Goal: Information Seeking & Learning: Learn about a topic

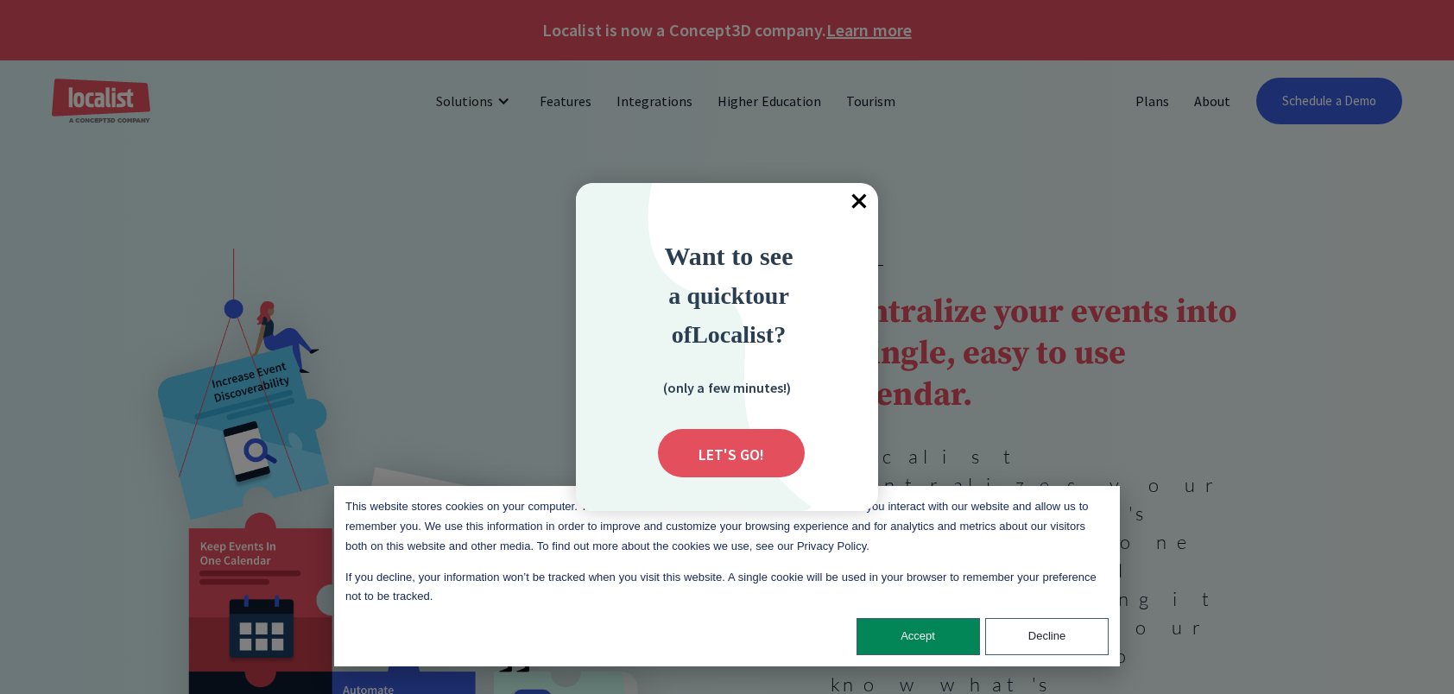
click at [857, 199] on span "×" at bounding box center [859, 202] width 38 height 38
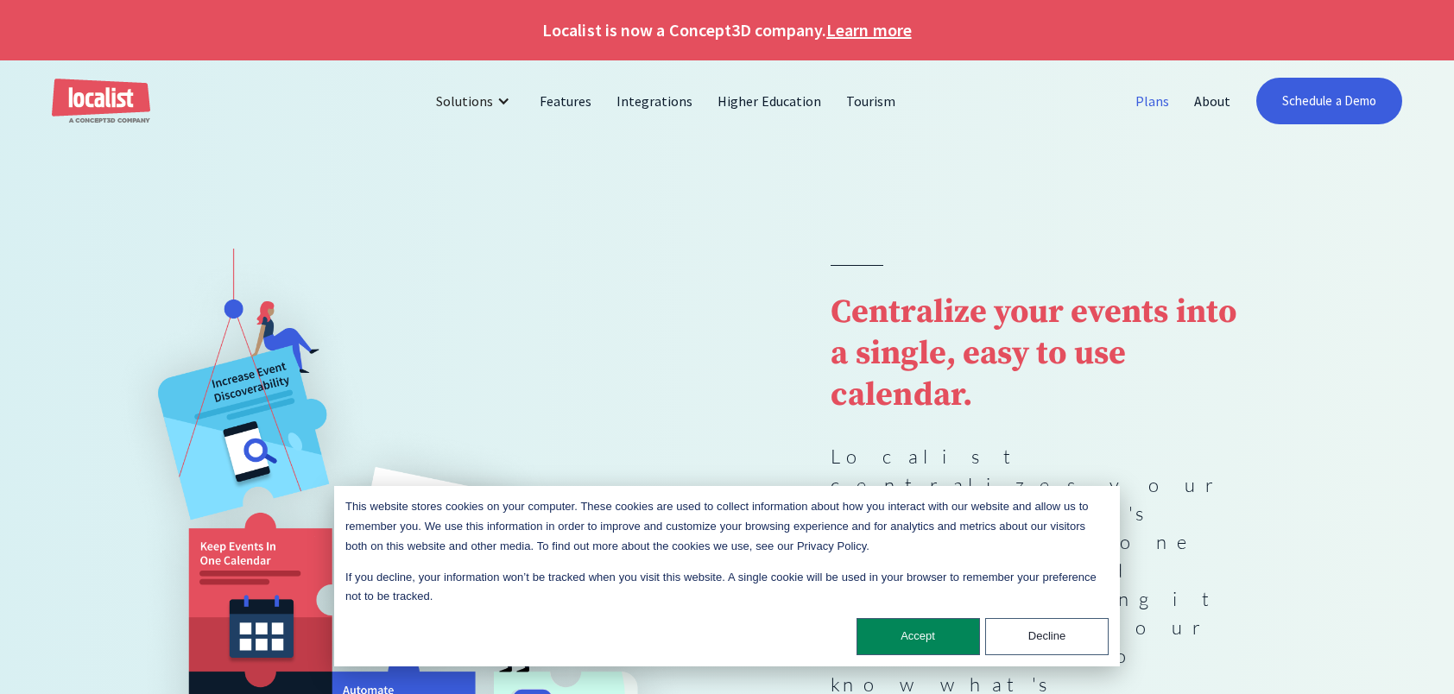
click at [1161, 95] on link "Plans" at bounding box center [1152, 100] width 59 height 41
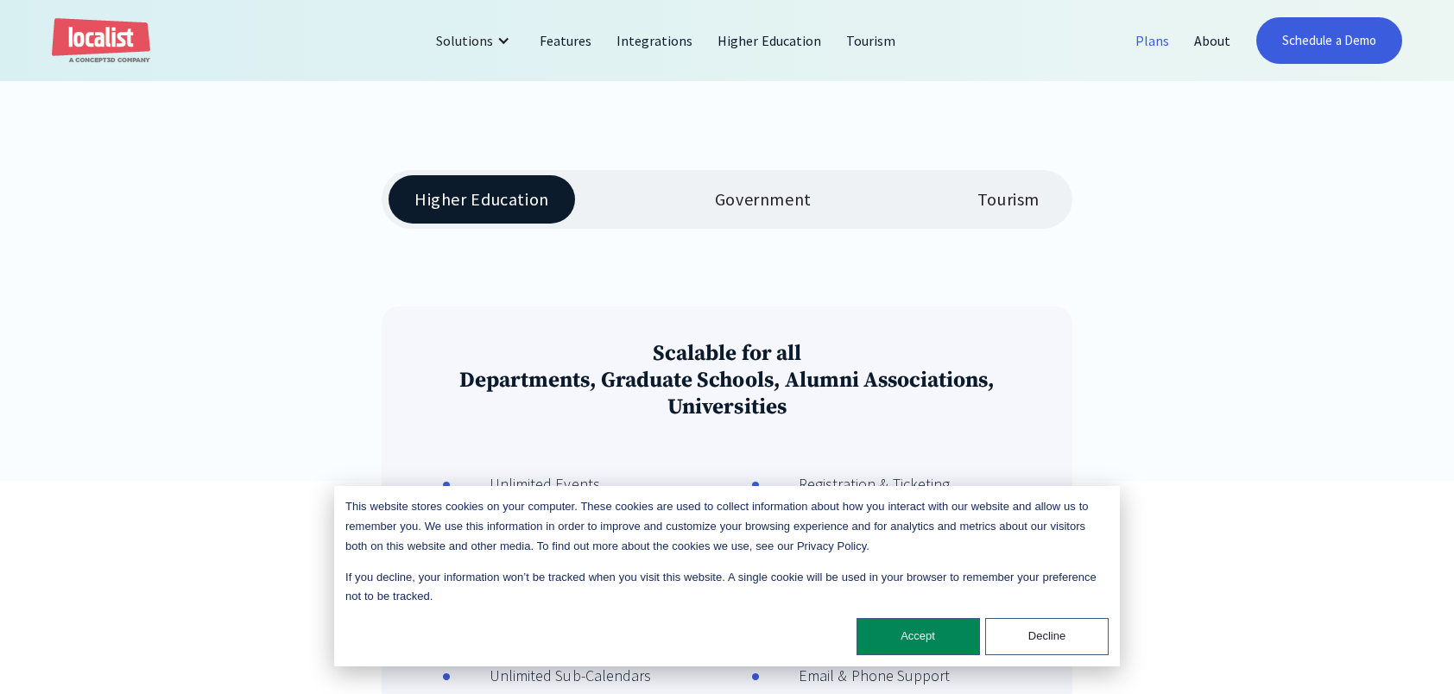
scroll to position [471, 0]
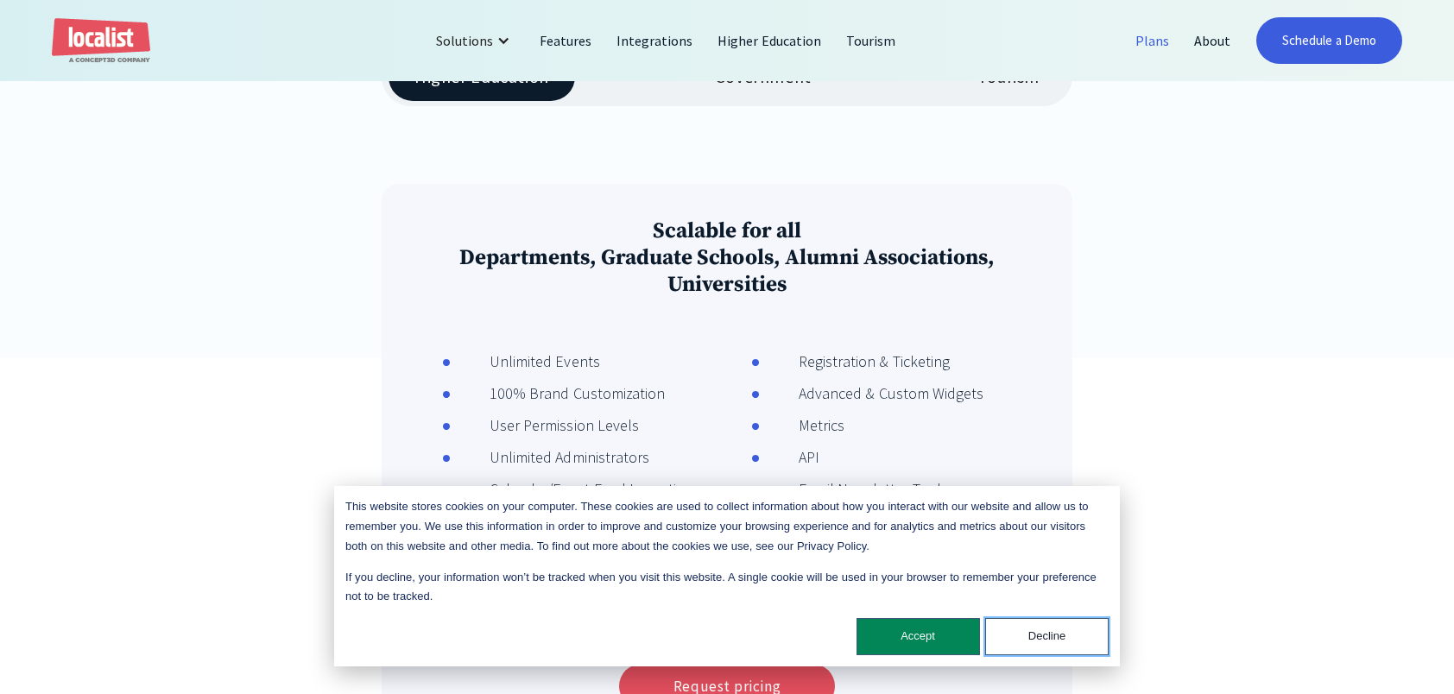
click at [1028, 639] on button "Decline" at bounding box center [1046, 636] width 123 height 37
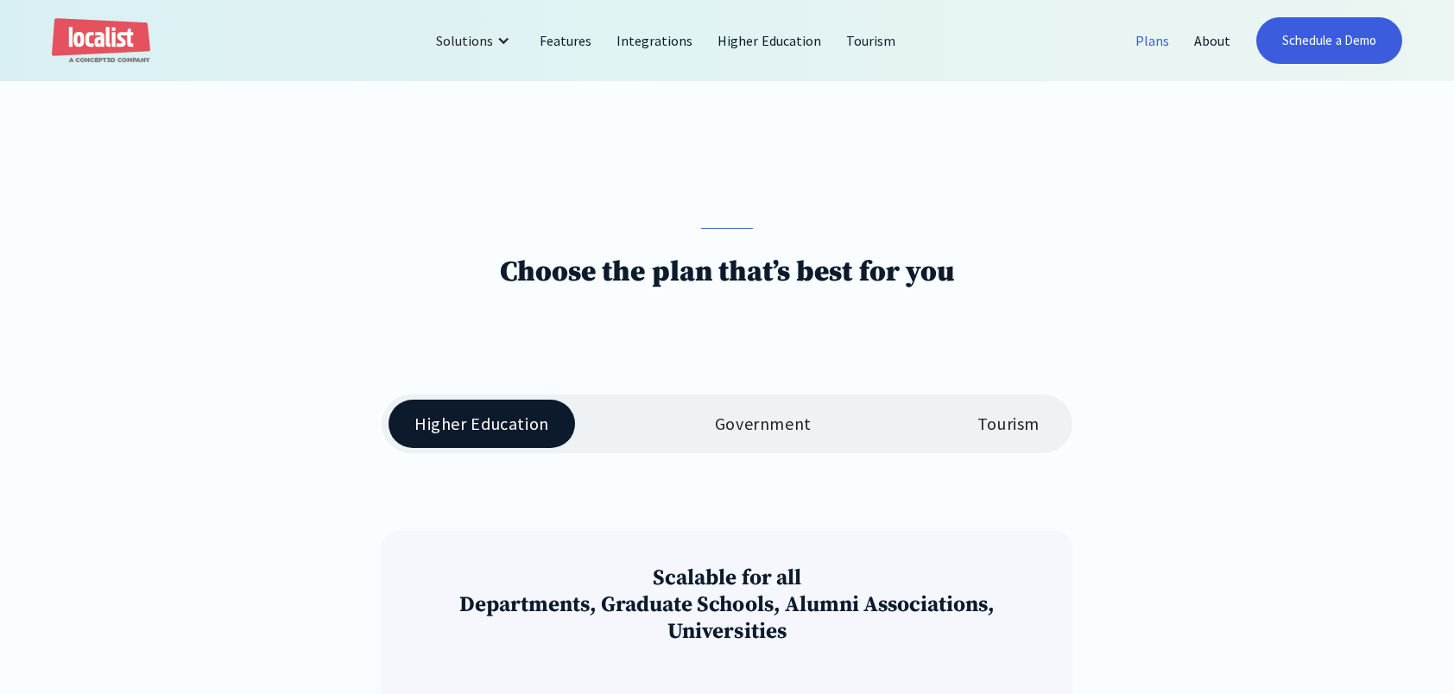
scroll to position [0, 0]
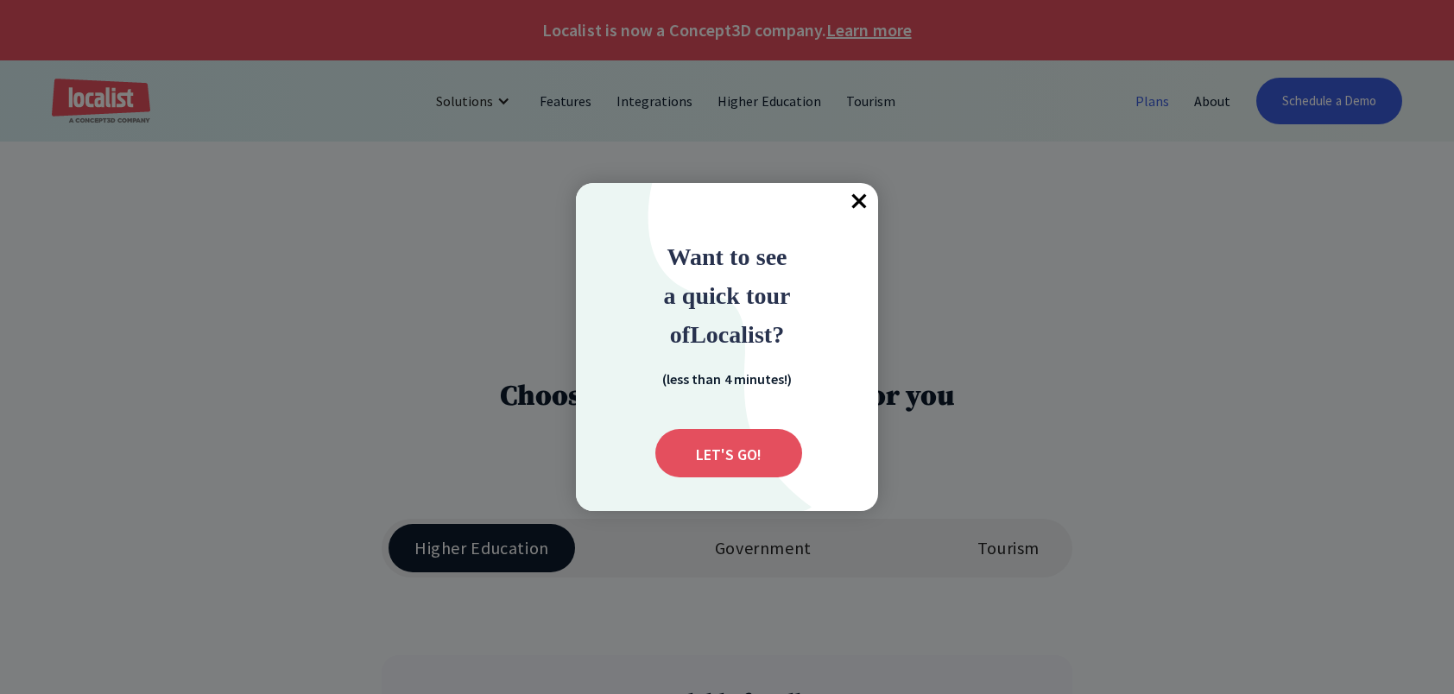
click at [862, 202] on span "×" at bounding box center [859, 202] width 38 height 38
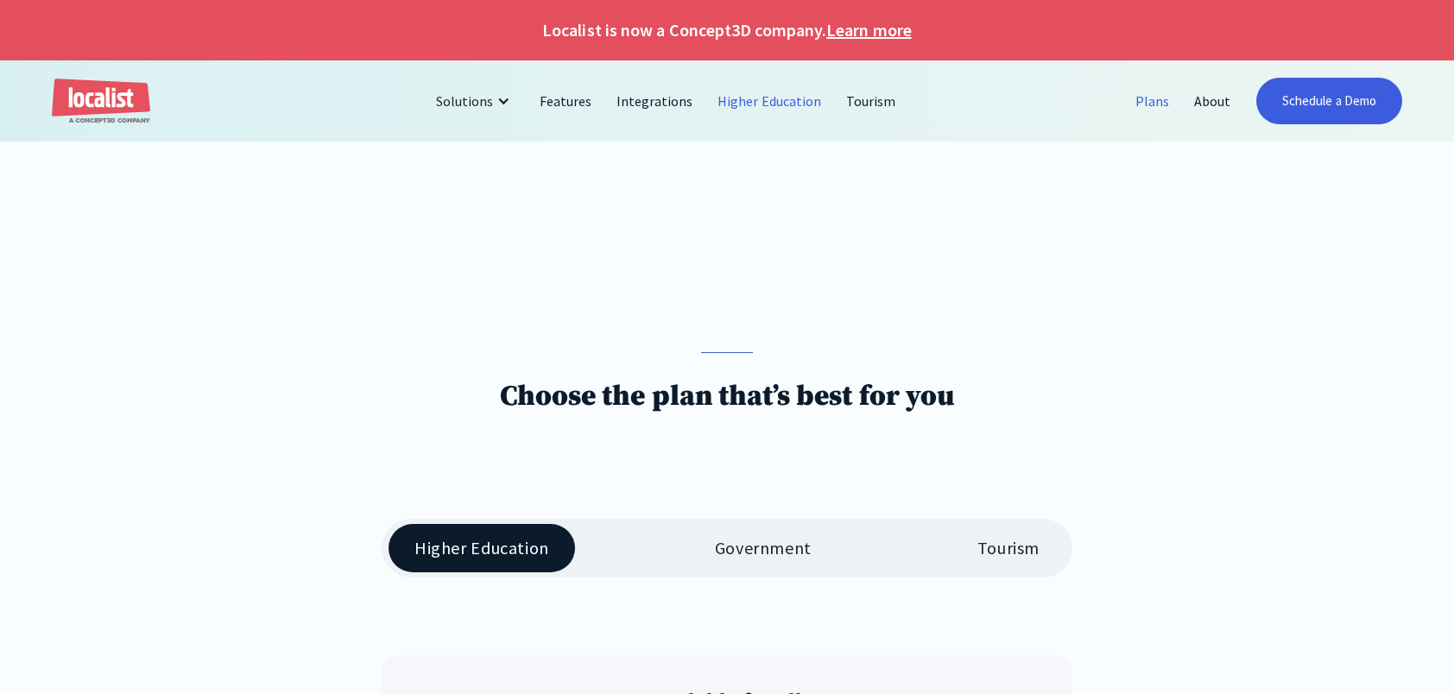
click at [744, 101] on link "Higher Education" at bounding box center [770, 100] width 129 height 41
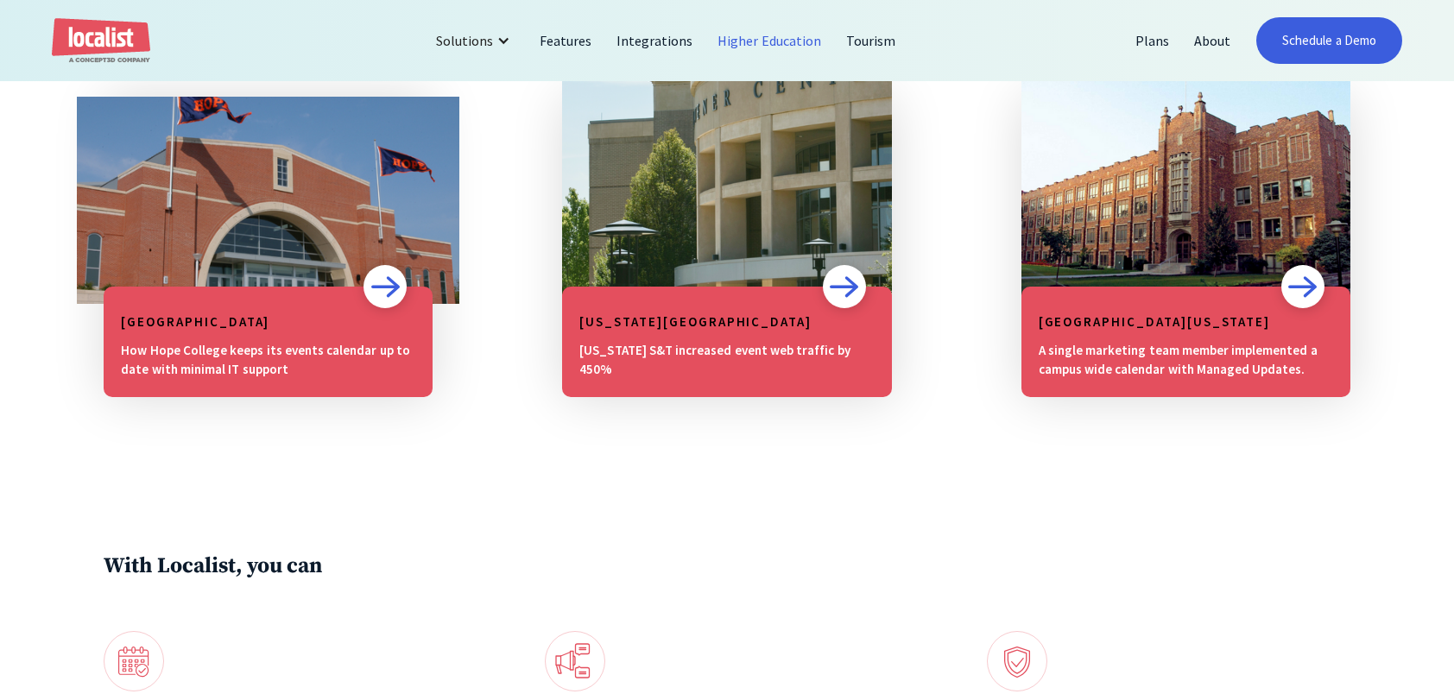
scroll to position [1516, 0]
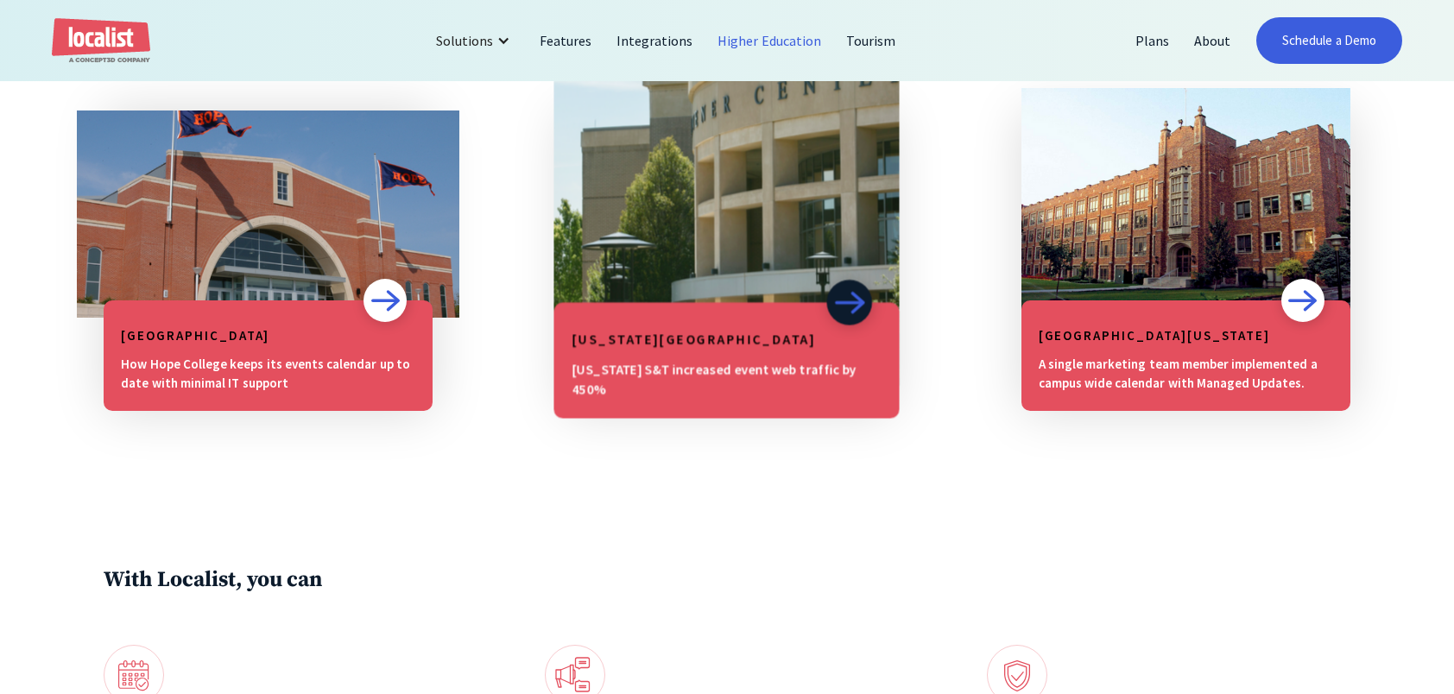
click at [718, 269] on img at bounding box center [726, 213] width 345 height 218
